Goal: Task Accomplishment & Management: Use online tool/utility

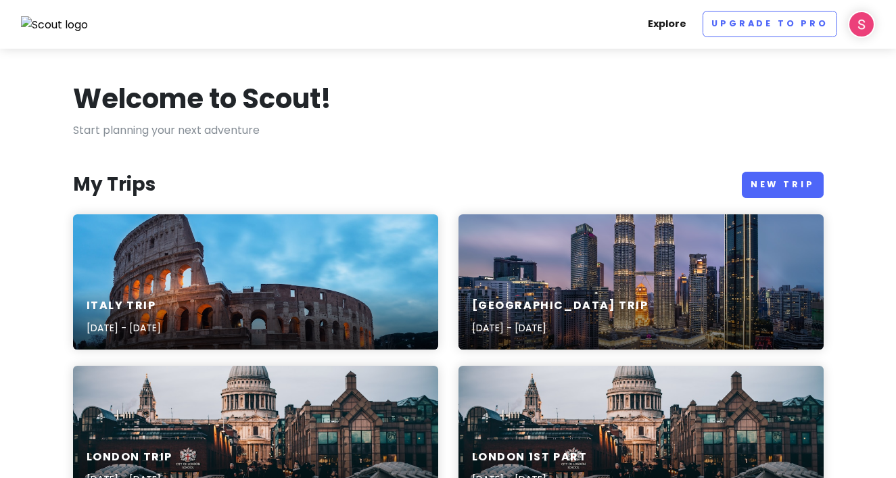
click at [677, 26] on link "Explore" at bounding box center [667, 24] width 49 height 26
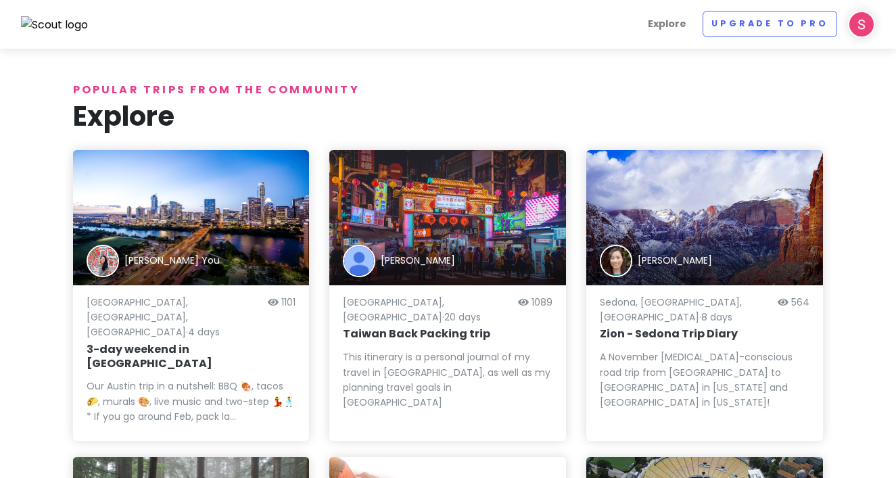
click at [66, 28] on img at bounding box center [55, 25] width 68 height 18
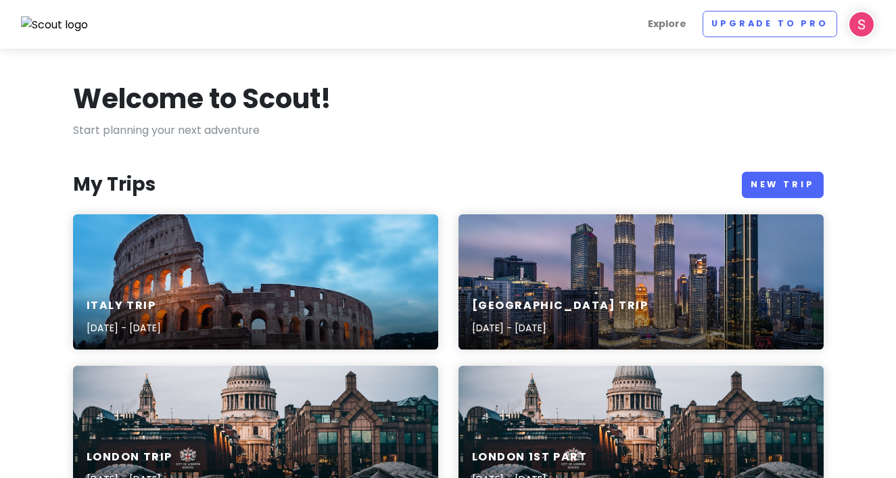
click at [64, 26] on img at bounding box center [55, 25] width 68 height 18
click at [268, 342] on div "Italy Trip [DATE] - [DATE]" at bounding box center [255, 317] width 365 height 64
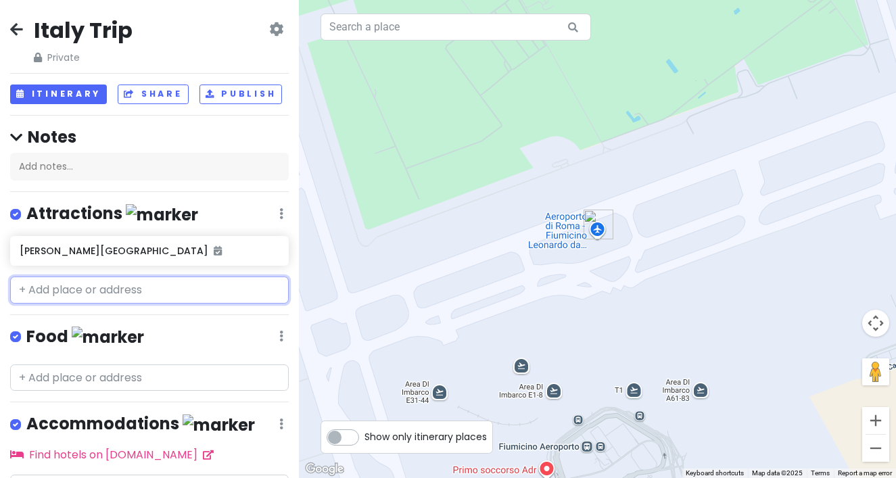
click at [221, 292] on input "text" at bounding box center [149, 290] width 279 height 27
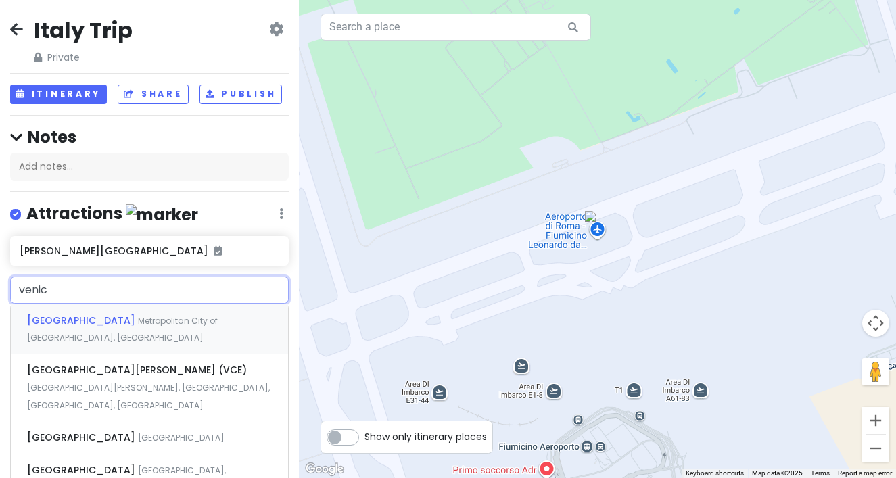
type input "[GEOGRAPHIC_DATA]"
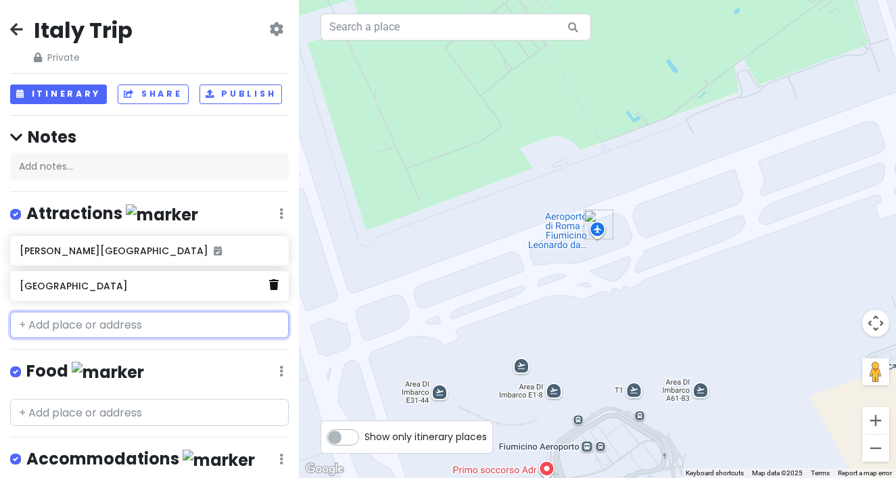
click at [275, 286] on icon at bounding box center [273, 284] width 9 height 11
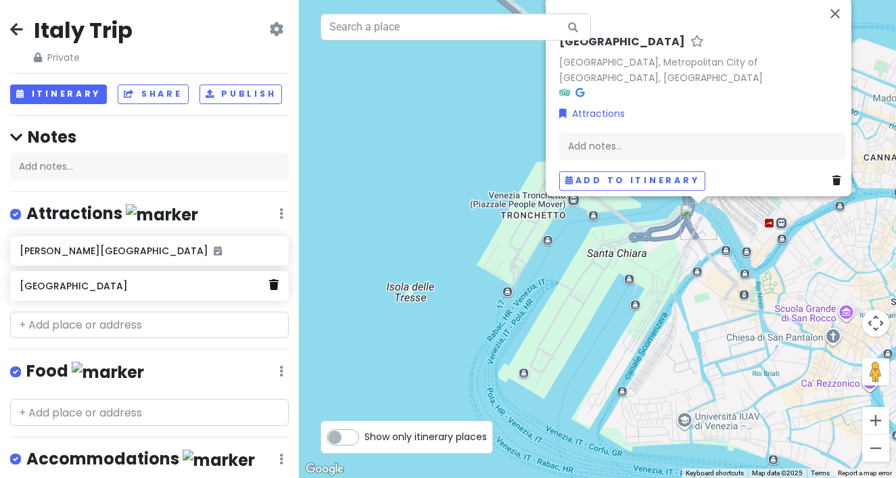
click at [273, 287] on icon at bounding box center [273, 284] width 9 height 11
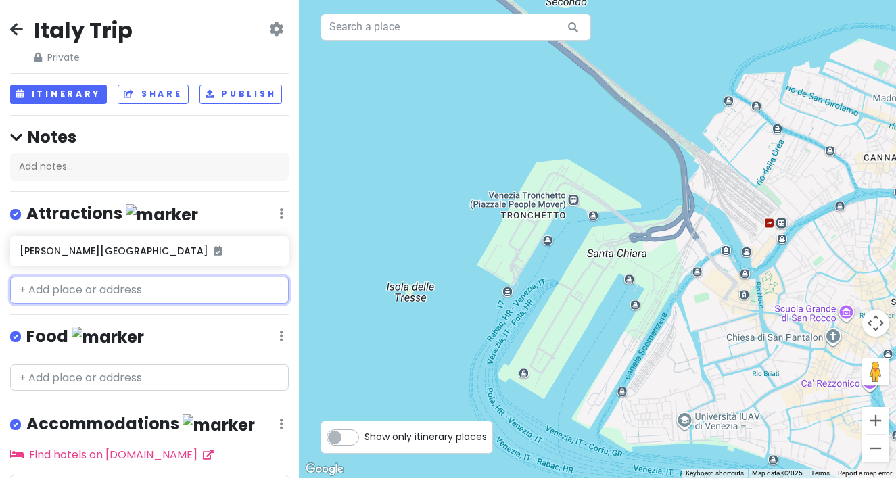
click at [142, 287] on input "text" at bounding box center [149, 290] width 279 height 27
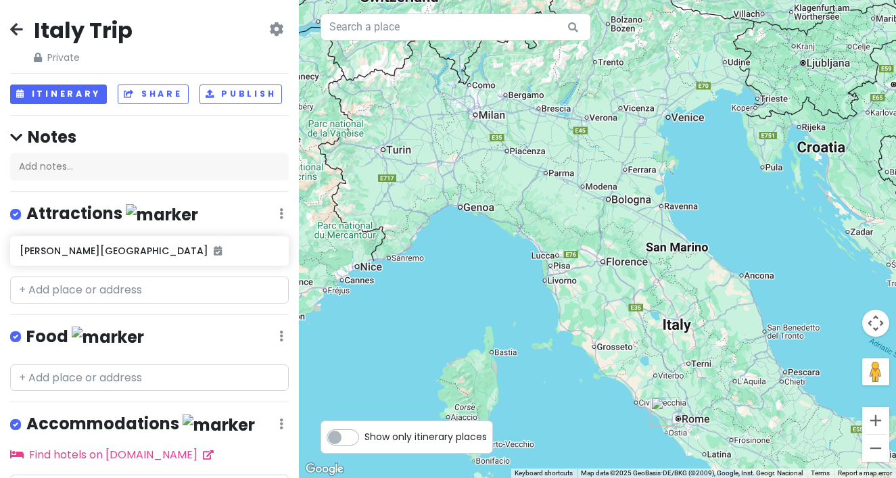
click at [562, 267] on div at bounding box center [597, 239] width 597 height 478
click at [195, 283] on input "text" at bounding box center [149, 290] width 279 height 27
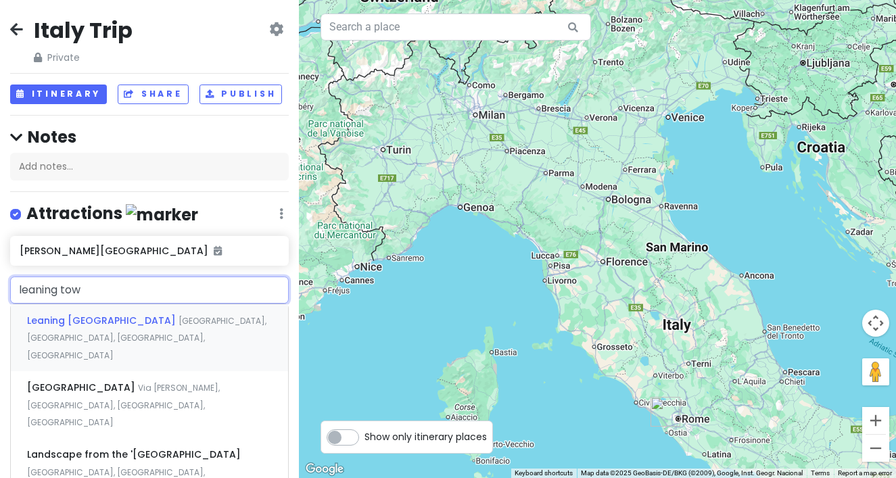
type input "leaning town"
click at [168, 327] on div "Leaning [GEOGRAPHIC_DATA] [GEOGRAPHIC_DATA], [GEOGRAPHIC_DATA], [GEOGRAPHIC_DAT…" at bounding box center [149, 337] width 277 height 67
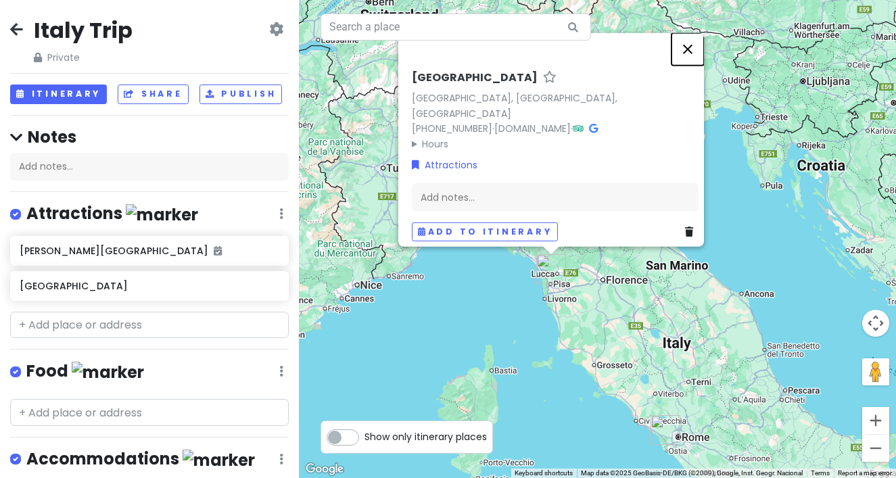
click at [696, 55] on button "Close" at bounding box center [688, 48] width 32 height 32
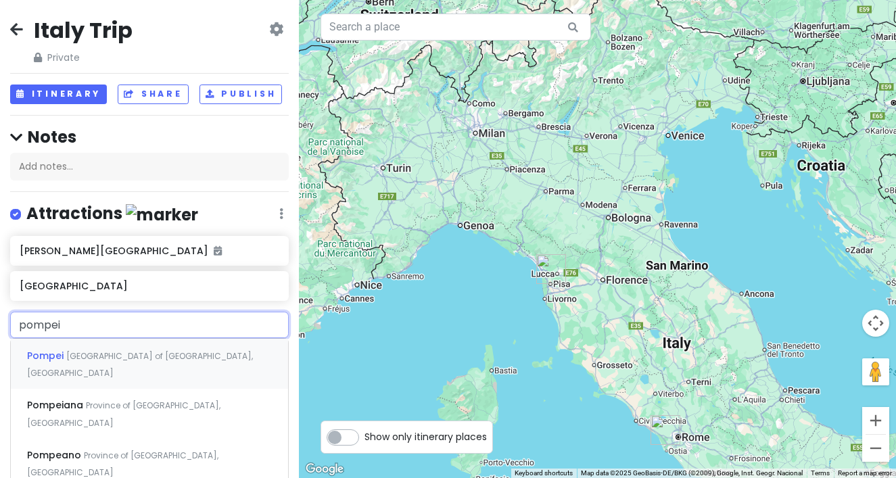
type input "pompeii"
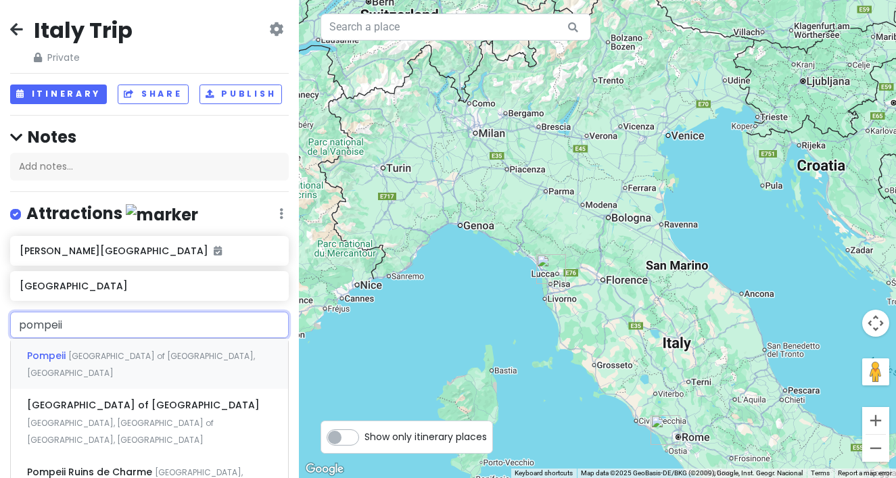
click at [200, 358] on div "Pompeii [GEOGRAPHIC_DATA] of [GEOGRAPHIC_DATA], [GEOGRAPHIC_DATA]" at bounding box center [149, 364] width 277 height 50
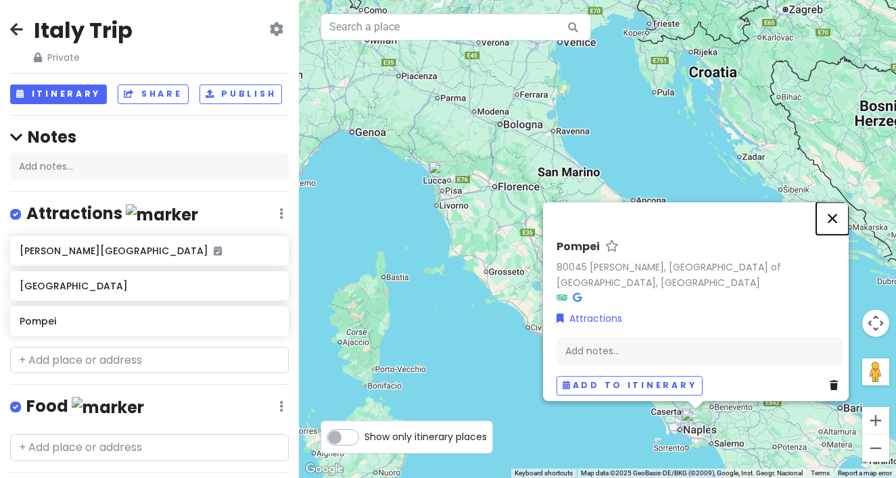
click at [840, 225] on button "Close" at bounding box center [832, 218] width 32 height 32
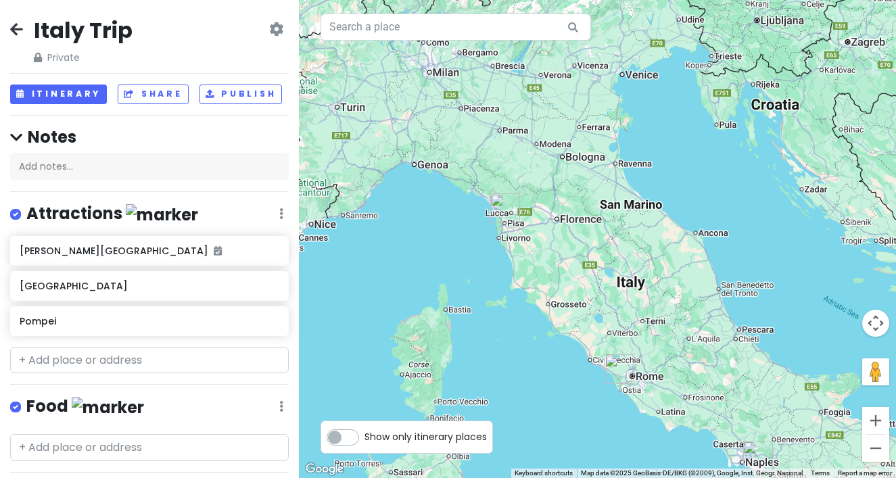
drag, startPoint x: 642, startPoint y: 113, endPoint x: 620, endPoint y: 246, distance: 135.0
click at [621, 248] on div at bounding box center [597, 239] width 597 height 478
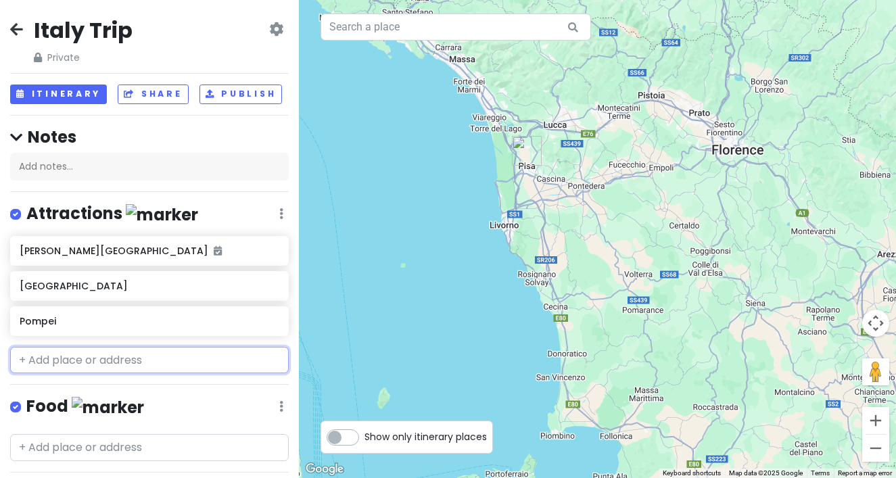
click at [154, 354] on input "text" at bounding box center [149, 360] width 279 height 27
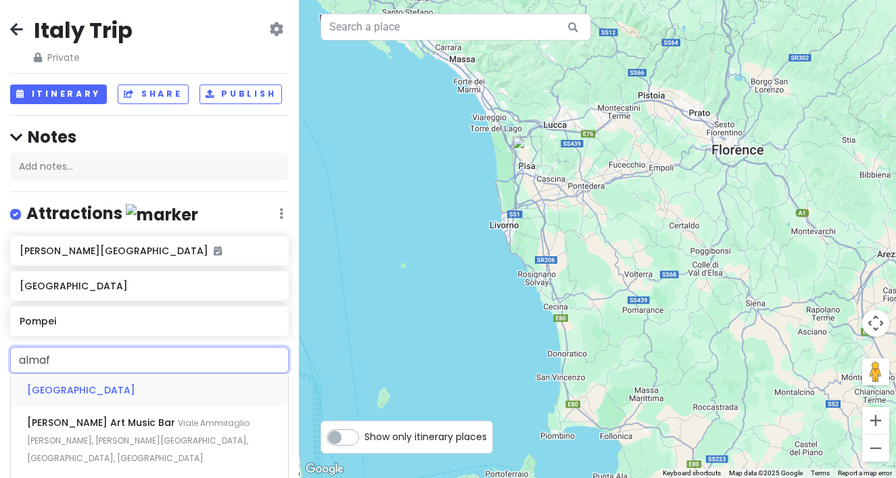
type input "almafi"
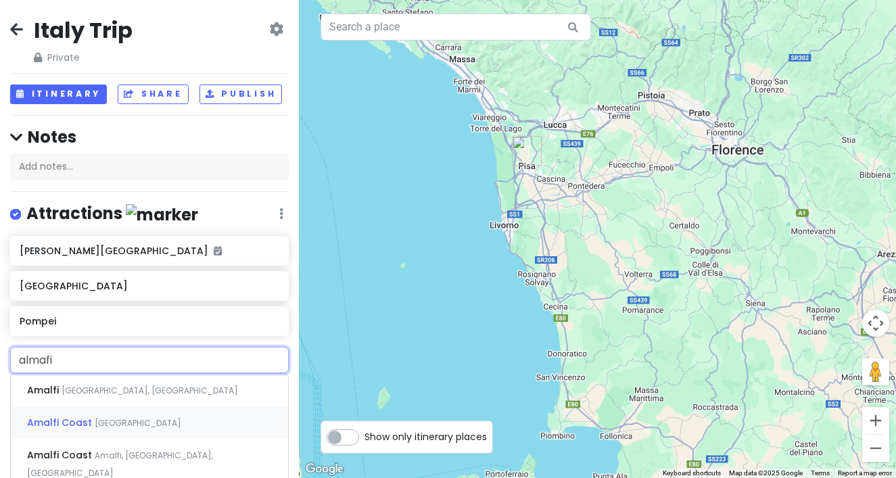
click at [113, 423] on div "Amalfi Coast [GEOGRAPHIC_DATA]" at bounding box center [149, 423] width 277 height 32
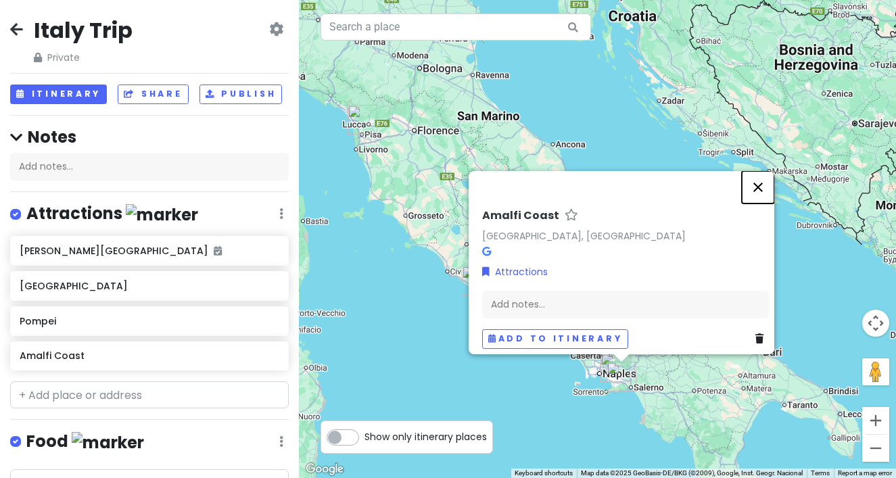
click at [764, 180] on button "Close" at bounding box center [758, 187] width 32 height 32
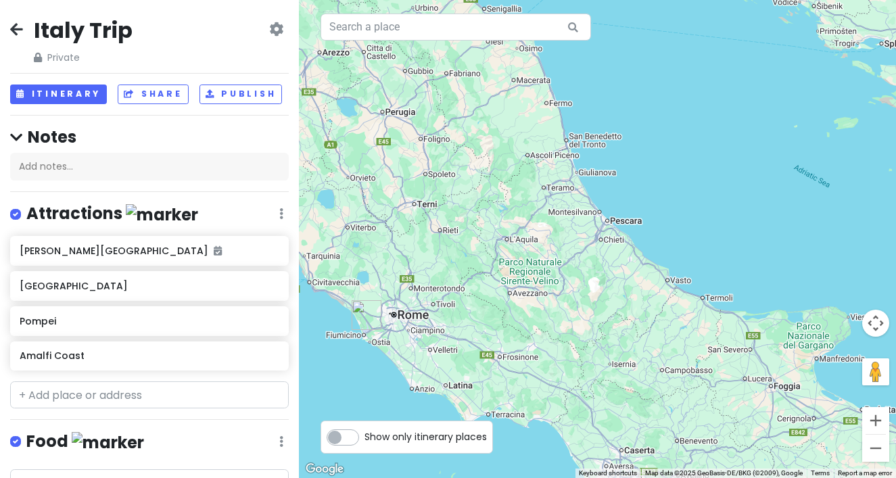
drag, startPoint x: 591, startPoint y: 280, endPoint x: 569, endPoint y: 220, distance: 64.2
click at [570, 221] on div at bounding box center [597, 239] width 597 height 478
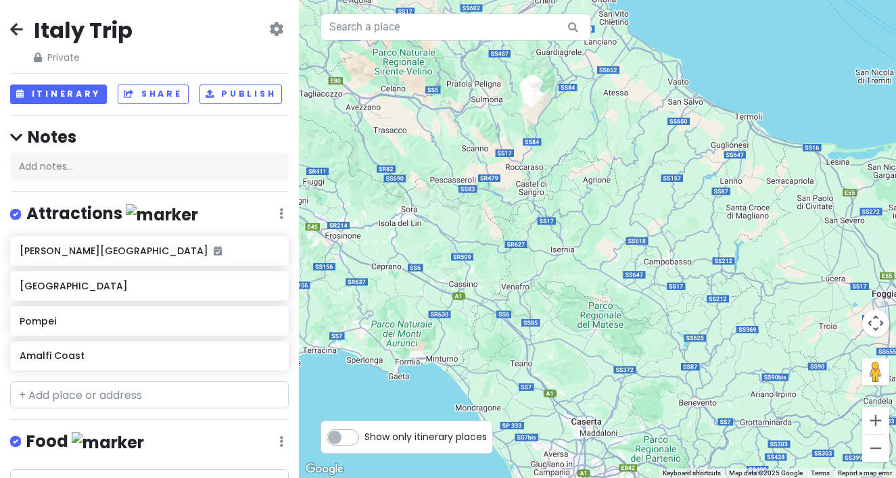
drag, startPoint x: 569, startPoint y: 220, endPoint x: 568, endPoint y: 156, distance: 64.3
click at [568, 158] on div at bounding box center [597, 239] width 597 height 478
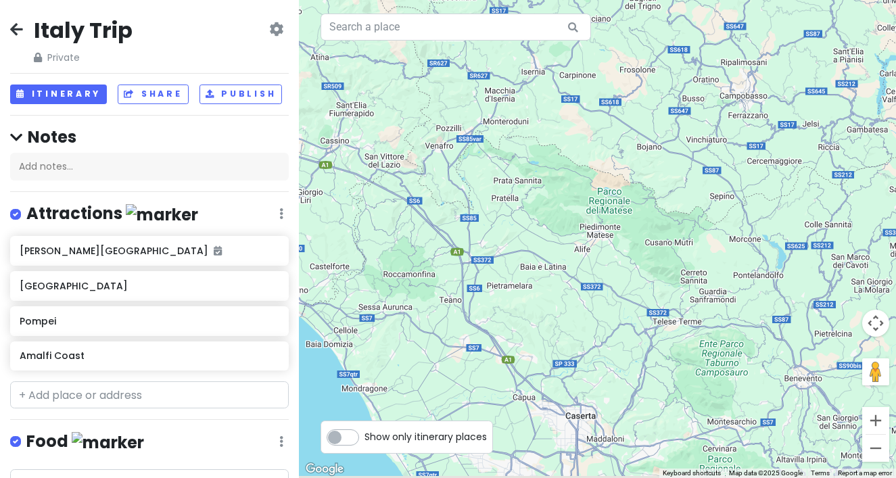
drag, startPoint x: 451, startPoint y: 369, endPoint x: 451, endPoint y: 249, distance: 120.4
click at [451, 250] on div at bounding box center [597, 239] width 597 height 478
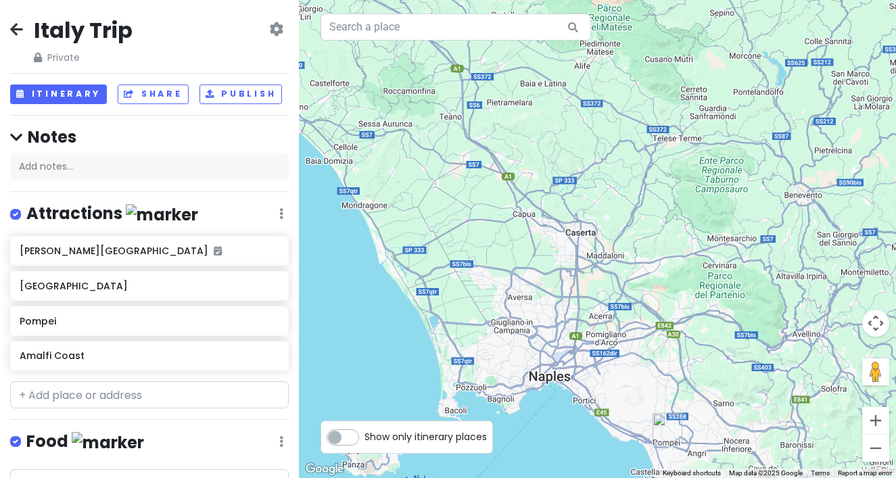
drag, startPoint x: 512, startPoint y: 338, endPoint x: 512, endPoint y: 144, distance: 193.5
click at [512, 154] on div at bounding box center [597, 239] width 597 height 478
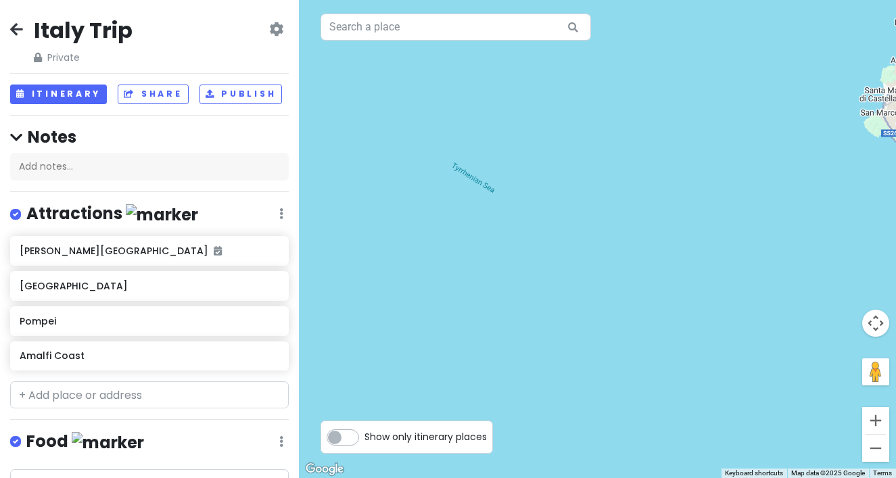
drag, startPoint x: 509, startPoint y: 203, endPoint x: 509, endPoint y: 361, distance: 158.3
click at [509, 358] on div at bounding box center [597, 239] width 597 height 478
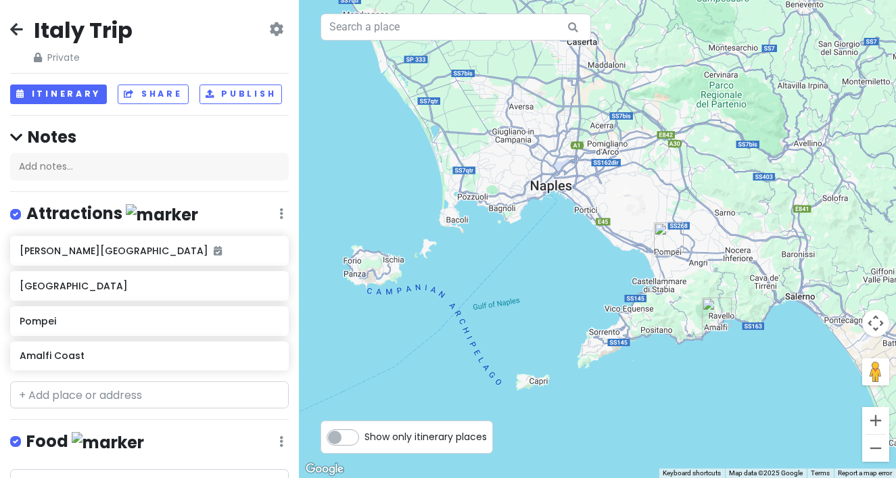
drag, startPoint x: 509, startPoint y: 361, endPoint x: 516, endPoint y: 353, distance: 10.6
click at [516, 353] on div at bounding box center [597, 239] width 597 height 478
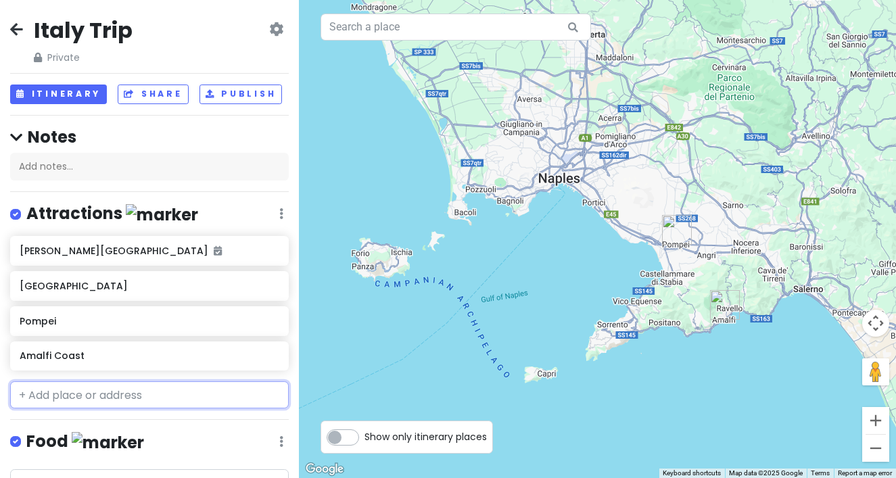
click at [134, 396] on input "text" at bounding box center [149, 395] width 279 height 27
type input "capri"
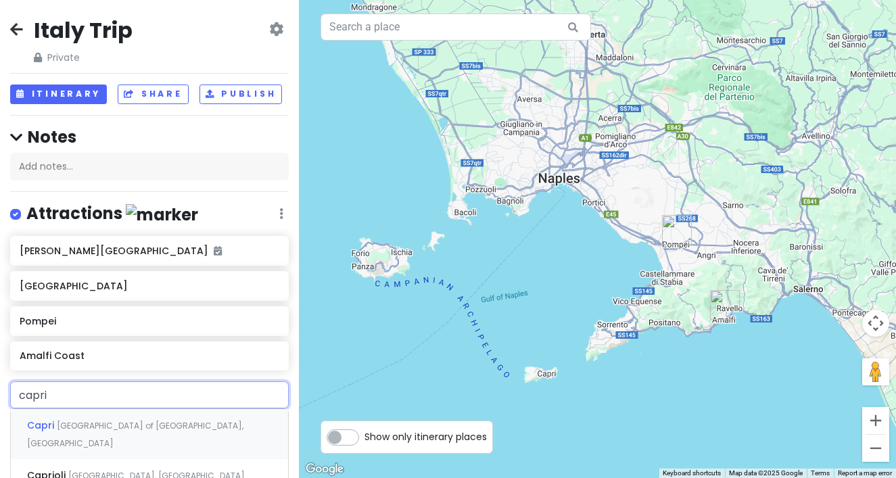
click at [117, 426] on span "[GEOGRAPHIC_DATA] of [GEOGRAPHIC_DATA], [GEOGRAPHIC_DATA]" at bounding box center [135, 434] width 216 height 29
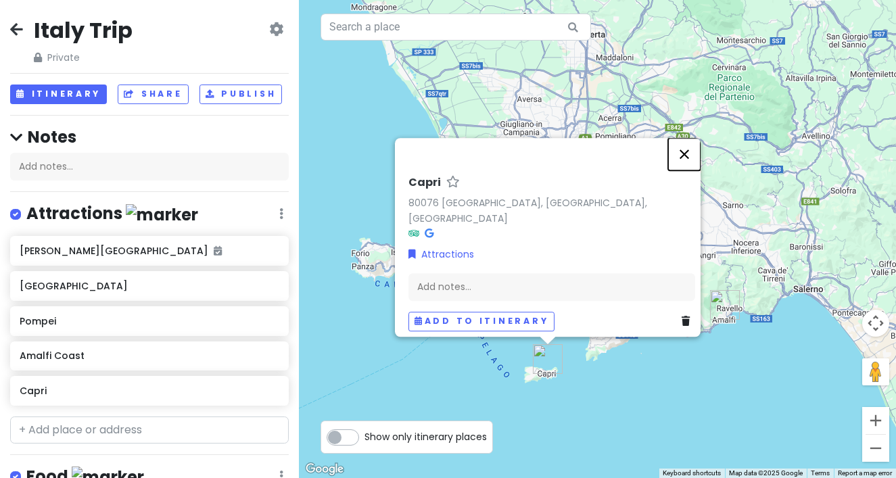
click at [686, 158] on button "Close" at bounding box center [684, 154] width 32 height 32
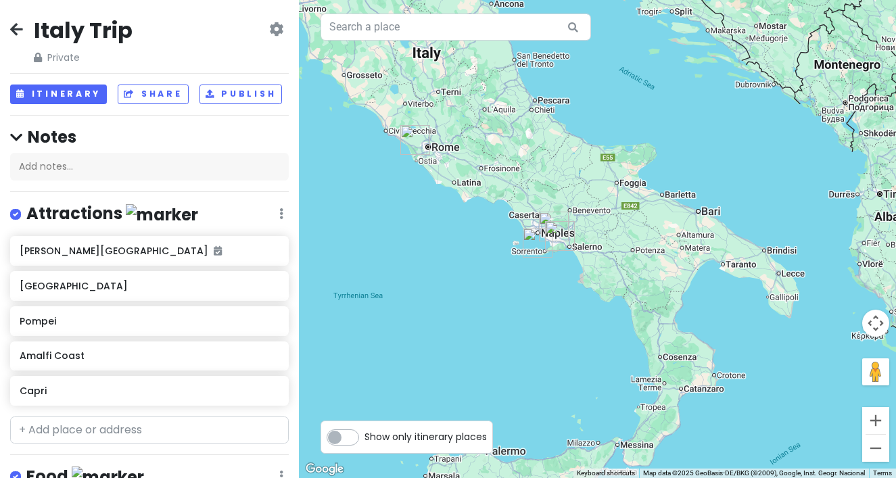
drag, startPoint x: 539, startPoint y: 241, endPoint x: 557, endPoint y: 281, distance: 43.0
click at [553, 258] on img "Capri" at bounding box center [538, 243] width 30 height 30
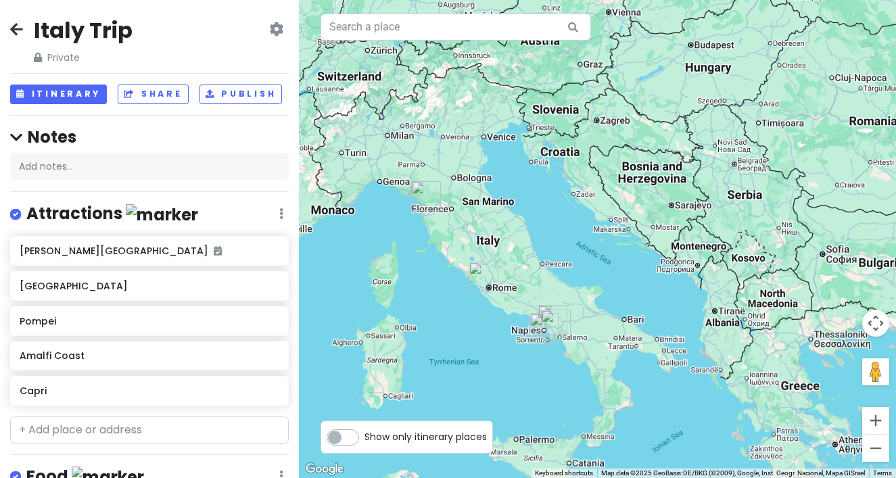
drag, startPoint x: 482, startPoint y: 211, endPoint x: 524, endPoint y: 296, distance: 95.3
click at [524, 296] on div "To navigate, press the arrow keys." at bounding box center [597, 239] width 597 height 478
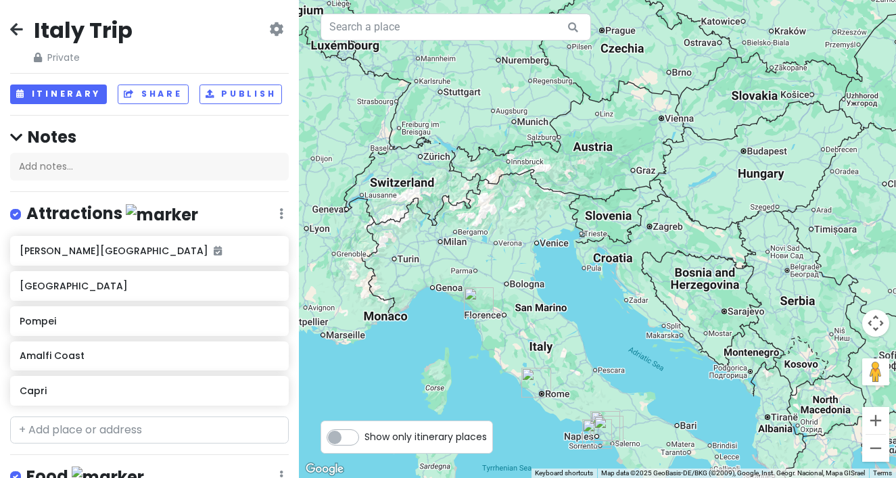
drag, startPoint x: 496, startPoint y: 271, endPoint x: 531, endPoint y: 321, distance: 60.6
click at [531, 321] on div "To navigate, press the arrow keys." at bounding box center [597, 239] width 597 height 478
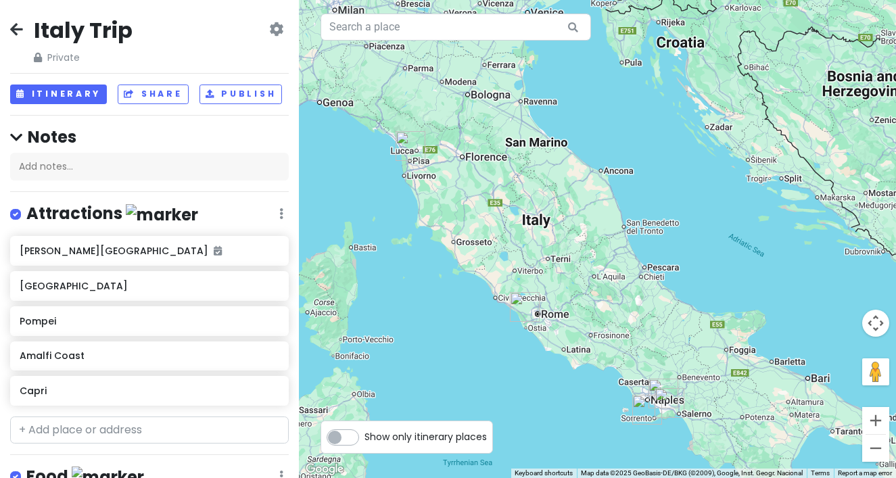
drag, startPoint x: 557, startPoint y: 418, endPoint x: 553, endPoint y: 296, distance: 121.8
click at [553, 296] on div "To navigate, press the arrow keys." at bounding box center [597, 239] width 597 height 478
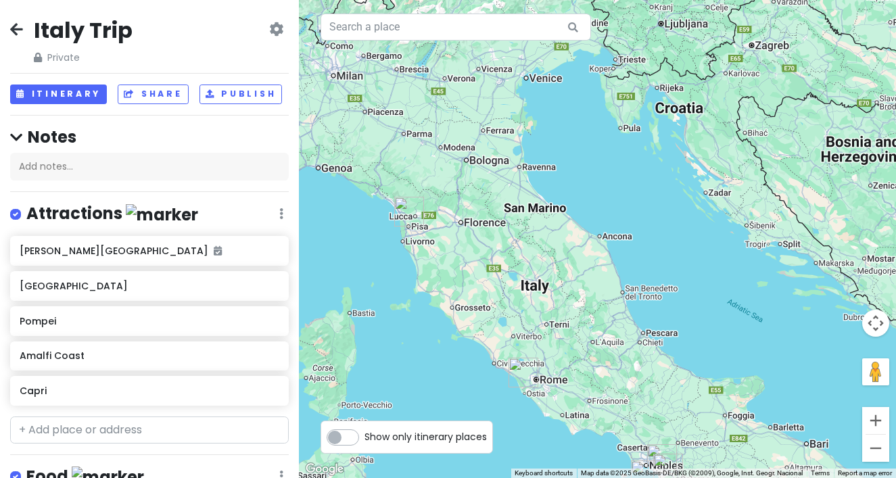
drag, startPoint x: 470, startPoint y: 88, endPoint x: 470, endPoint y: 176, distance: 87.9
click at [471, 177] on div "To navigate, press the arrow keys." at bounding box center [597, 239] width 597 height 478
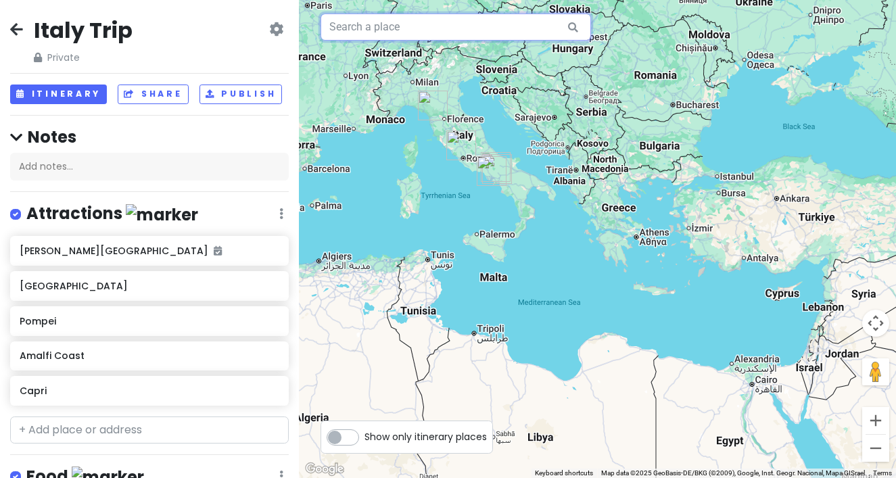
drag, startPoint x: 441, startPoint y: 30, endPoint x: 460, endPoint y: 116, distance: 87.3
click at [460, 116] on div "To navigate, press the arrow keys. Keyboard shortcuts Map Data Map data ©2025 G…" at bounding box center [597, 239] width 597 height 478
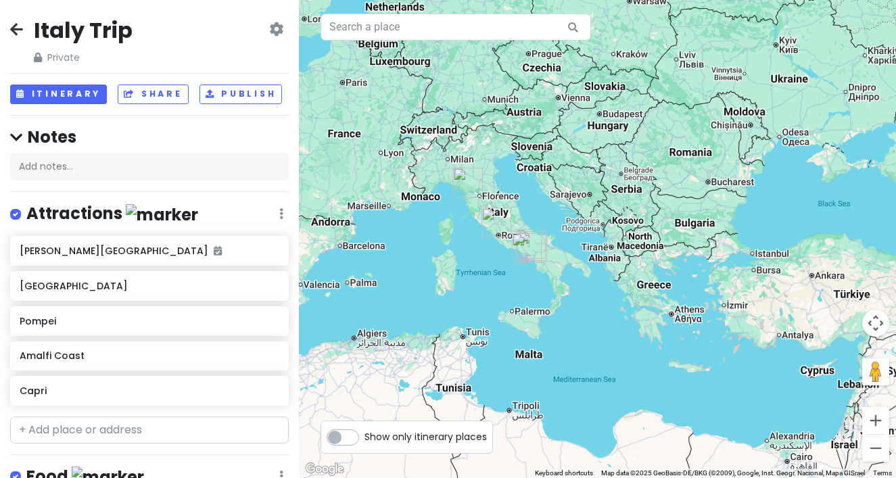
drag, startPoint x: 465, startPoint y: 138, endPoint x: 502, endPoint y: 221, distance: 90.5
click at [502, 220] on img "Leonardo da Vinci International Airport" at bounding box center [497, 223] width 30 height 30
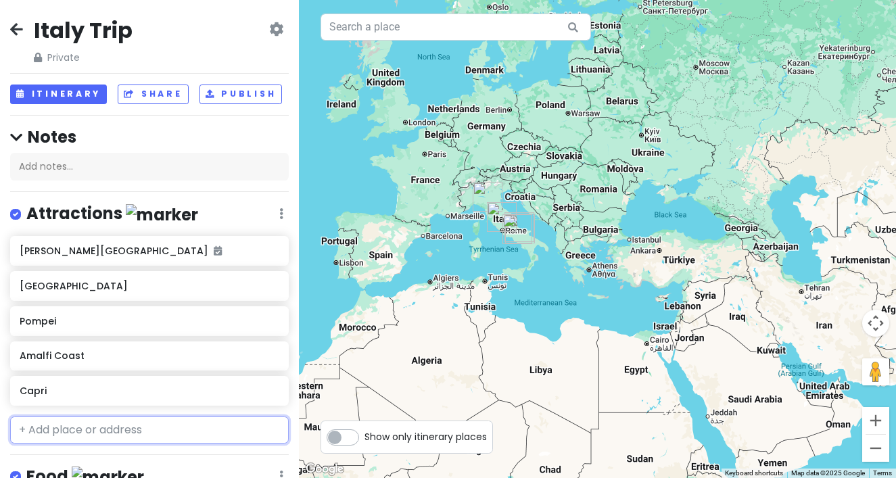
click at [116, 429] on input "text" at bounding box center [149, 430] width 279 height 27
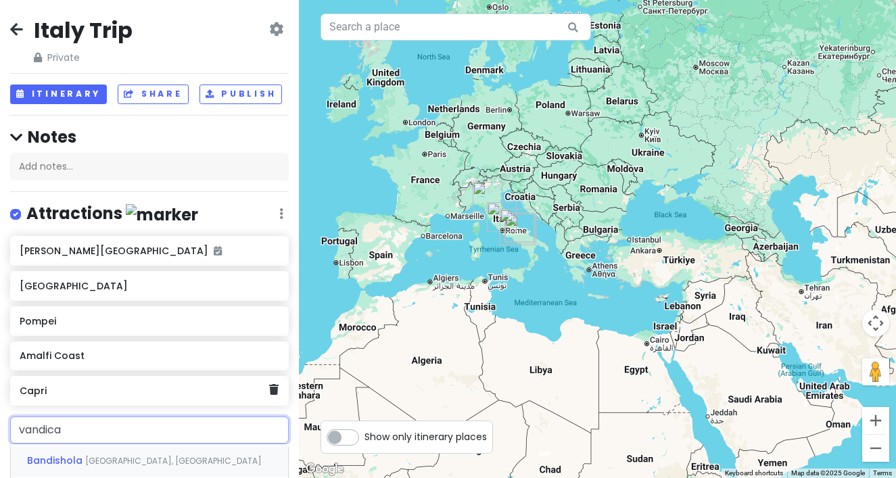
type input "vandican"
click at [83, 465] on span "[GEOGRAPHIC_DATA]" at bounding box center [81, 461] width 108 height 14
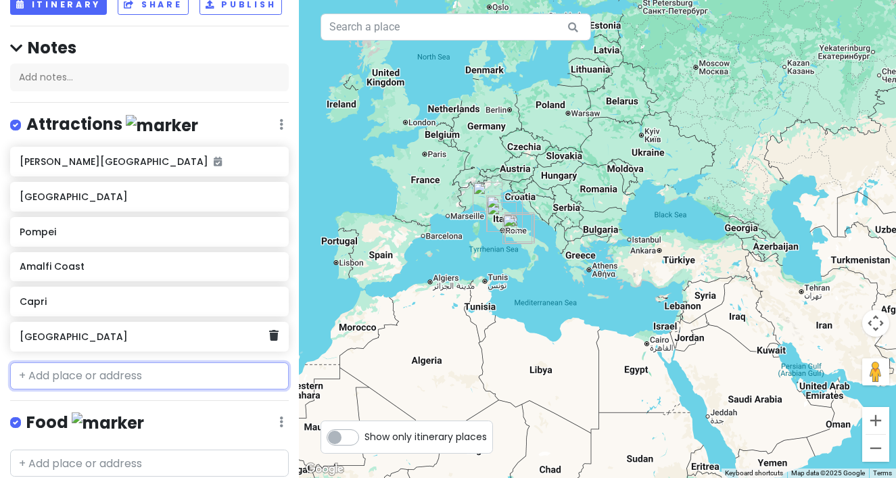
scroll to position [96, 0]
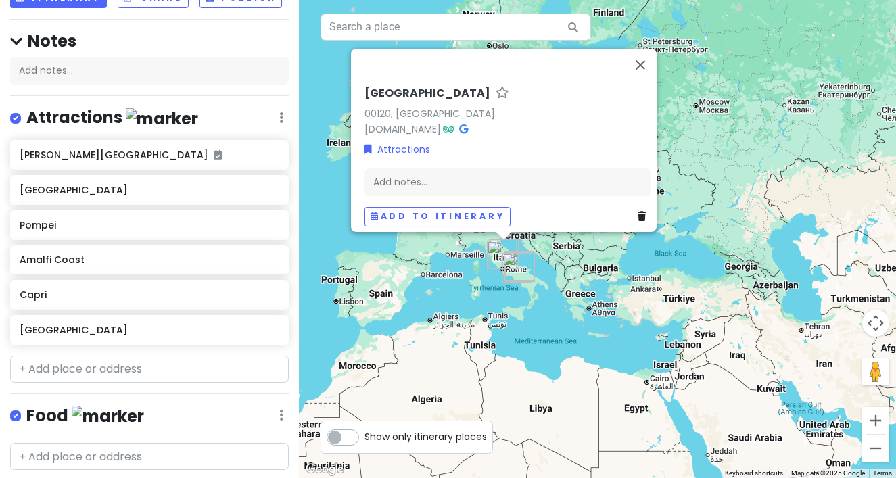
click at [365, 106] on link "00120, [GEOGRAPHIC_DATA]" at bounding box center [430, 113] width 131 height 14
click at [141, 365] on input "text" at bounding box center [149, 369] width 279 height 27
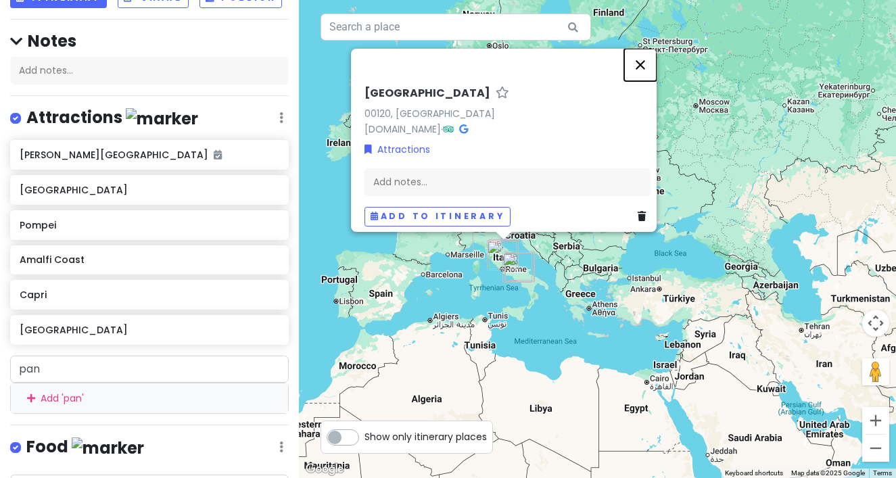
click at [649, 52] on button "Close" at bounding box center [640, 65] width 32 height 32
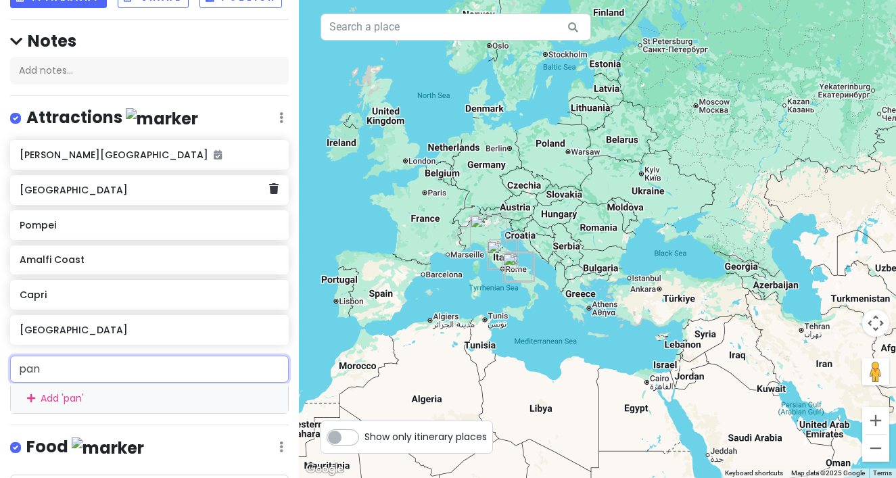
click at [116, 197] on div "[GEOGRAPHIC_DATA]" at bounding box center [145, 190] width 250 height 19
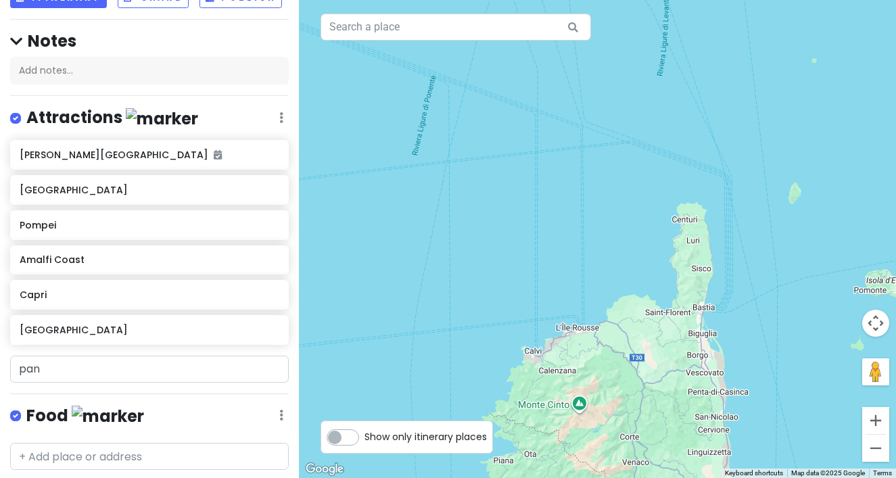
drag, startPoint x: 796, startPoint y: 98, endPoint x: 476, endPoint y: 229, distance: 345.2
click at [478, 229] on div "[GEOGRAPHIC_DATA] [GEOGRAPHIC_DATA], [GEOGRAPHIC_DATA], [GEOGRAPHIC_DATA] [PHON…" at bounding box center [597, 239] width 597 height 478
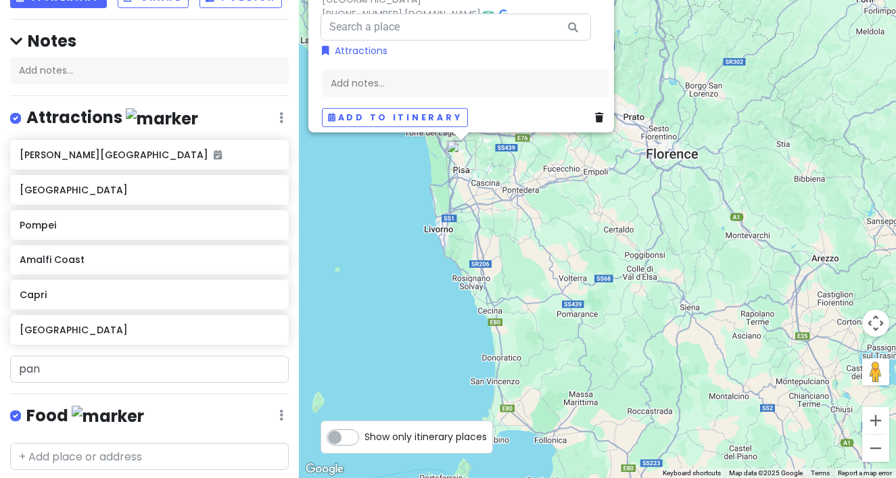
click at [476, 229] on div "[GEOGRAPHIC_DATA] [GEOGRAPHIC_DATA], [GEOGRAPHIC_DATA], [GEOGRAPHIC_DATA] [PHON…" at bounding box center [597, 239] width 597 height 478
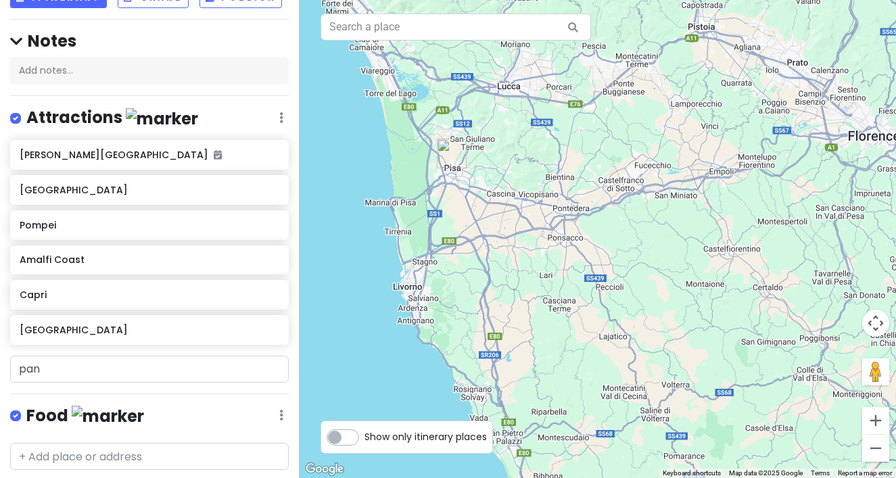
click at [402, 290] on div at bounding box center [597, 239] width 597 height 478
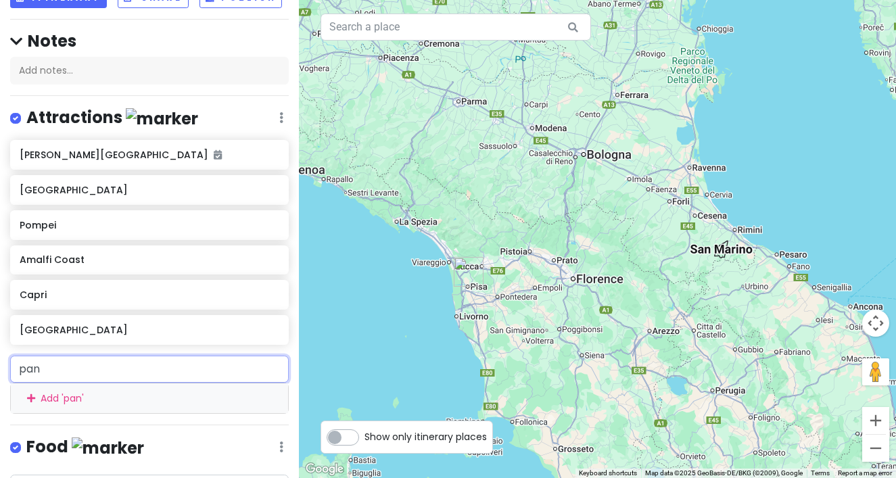
click at [71, 374] on input "pan" at bounding box center [149, 369] width 279 height 27
drag, startPoint x: 68, startPoint y: 375, endPoint x: -3, endPoint y: 373, distance: 70.4
click at [0, 373] on html "[GEOGRAPHIC_DATA] Trip Private Change Dates Make a Copy Delete Trip Go Pro ⚡️ G…" at bounding box center [448, 239] width 896 height 478
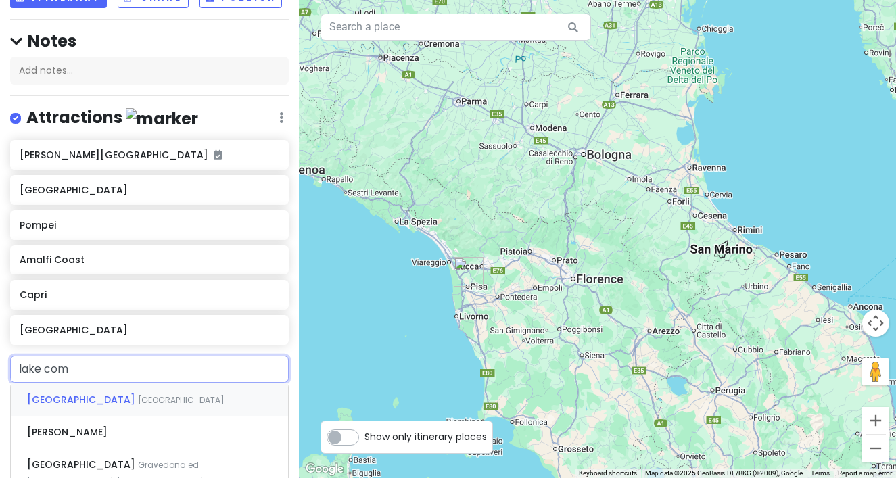
type input "lake como"
click at [61, 405] on div "[GEOGRAPHIC_DATA] [GEOGRAPHIC_DATA]" at bounding box center [149, 400] width 277 height 32
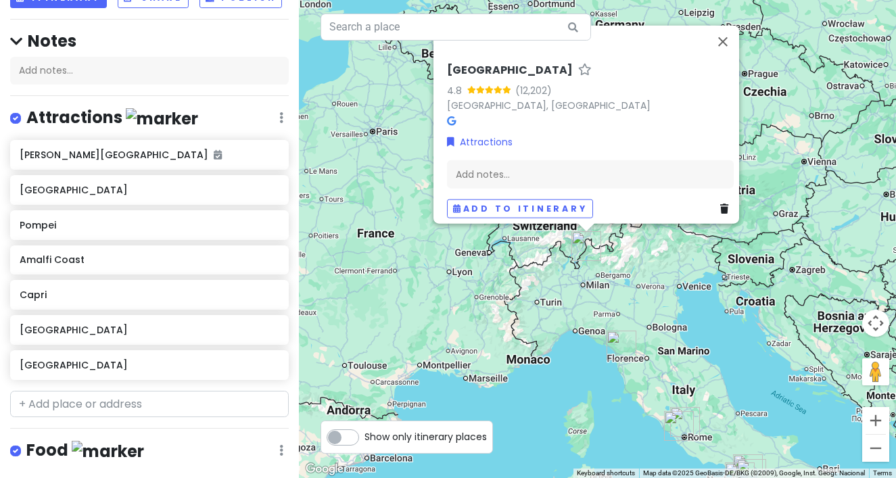
drag, startPoint x: 624, startPoint y: 289, endPoint x: 599, endPoint y: 242, distance: 53.0
click at [603, 254] on div "[GEOGRAPHIC_DATA] 4.8 (12,202) [GEOGRAPHIC_DATA], [GEOGRAPHIC_DATA] Attractions…" at bounding box center [597, 239] width 597 height 478
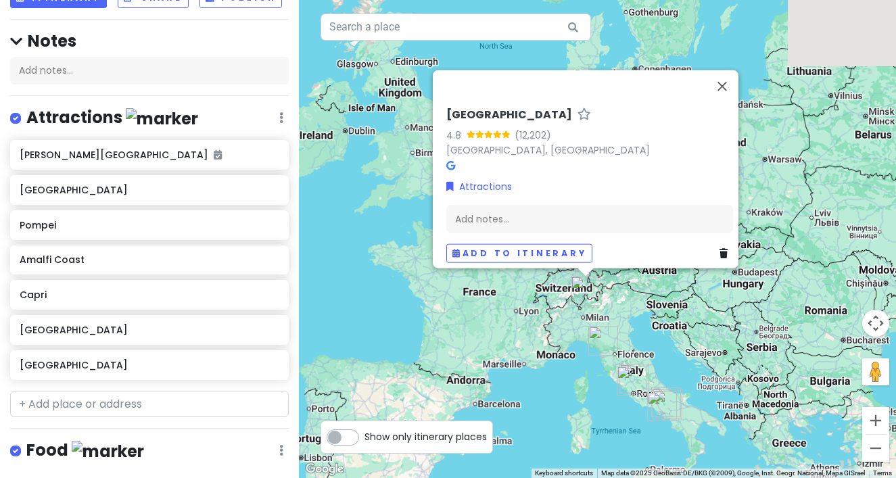
drag, startPoint x: 675, startPoint y: 235, endPoint x: 675, endPoint y: 367, distance: 132.6
click at [675, 367] on div "[GEOGRAPHIC_DATA] 4.8 (12,202) [GEOGRAPHIC_DATA], [GEOGRAPHIC_DATA] Attractions…" at bounding box center [597, 239] width 597 height 478
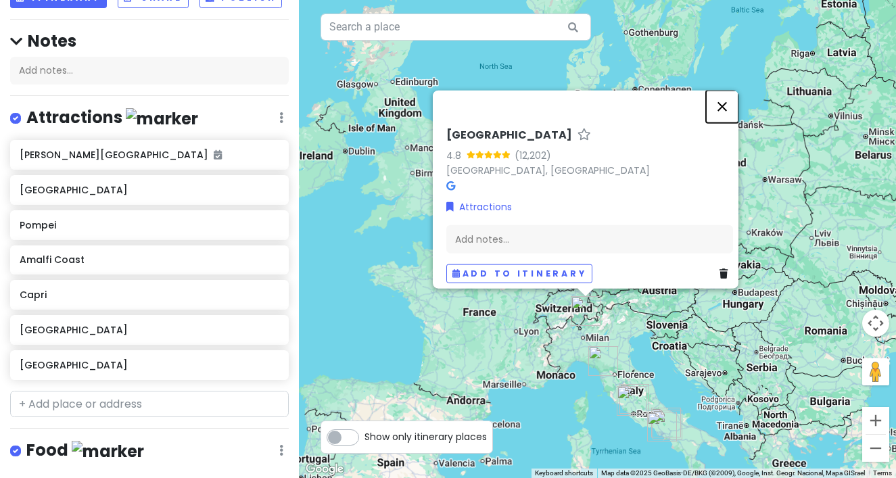
click at [731, 101] on button "Close" at bounding box center [722, 106] width 32 height 32
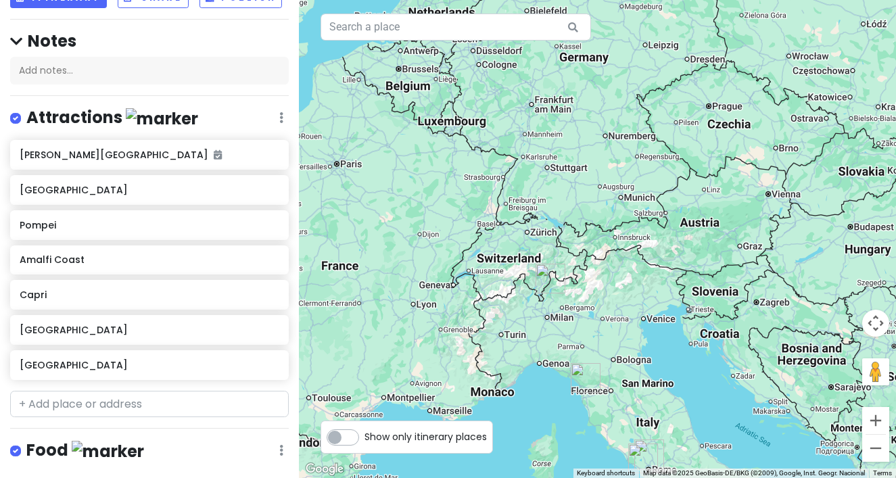
drag, startPoint x: 616, startPoint y: 338, endPoint x: 587, endPoint y: 241, distance: 101.5
click at [587, 241] on div at bounding box center [597, 239] width 597 height 478
